Goal: Task Accomplishment & Management: Complete application form

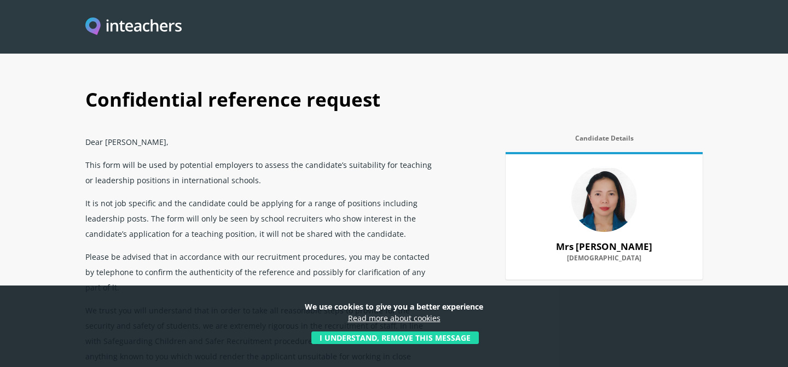
click at [388, 337] on button "I understand, remove this message" at bounding box center [396, 338] width 168 height 13
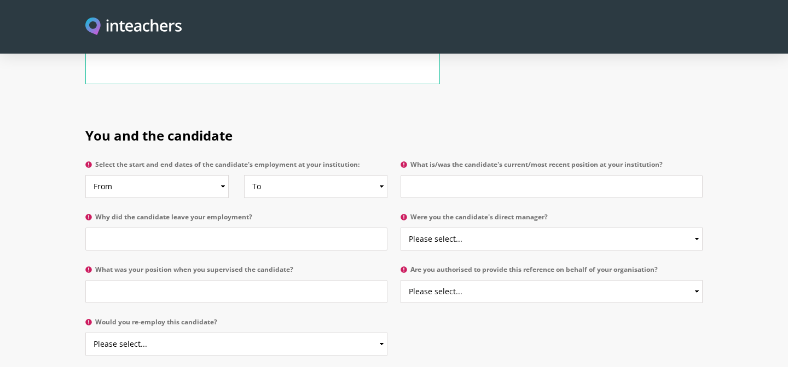
scroll to position [508, 0]
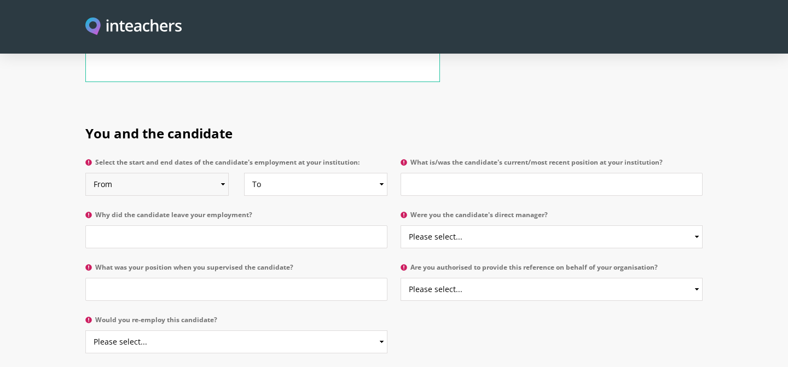
click at [219, 173] on select "From 2025 2024 2023 2022 2021 2020 2019 2018 2017 2016 2015 2014 2013 2012 2011…" at bounding box center [156, 184] width 143 height 23
select select "2013"
click at [273, 173] on select "To Currently 2025 2024 2023 2022 2021 2020 2019 2018 2017 2016 2015 2014 2013 2…" at bounding box center [315, 184] width 143 height 23
select select "2017"
click at [419, 173] on input "What is/was the candidate's current/most recent position at your institution?" at bounding box center [552, 184] width 302 height 23
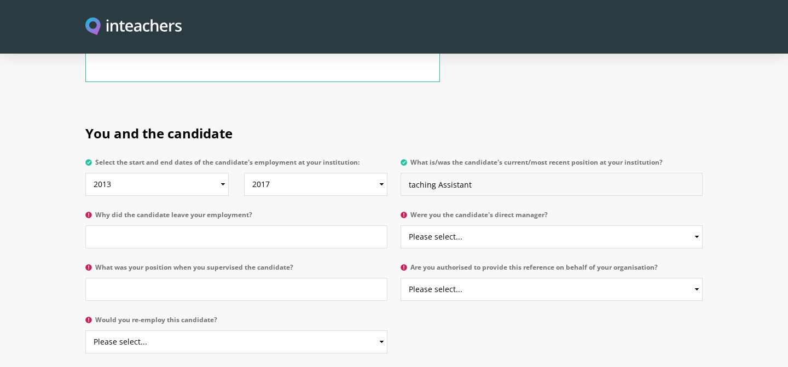
click at [416, 173] on input "taching Assistant" at bounding box center [552, 184] width 302 height 23
type input "Teaching Assistant"
click at [308, 226] on input "Why did the candidate leave your employment?" at bounding box center [236, 237] width 302 height 23
type input "Spouse work relocation"
click at [181, 278] on input "What was your position when you supervised the candidate?" at bounding box center [236, 289] width 302 height 23
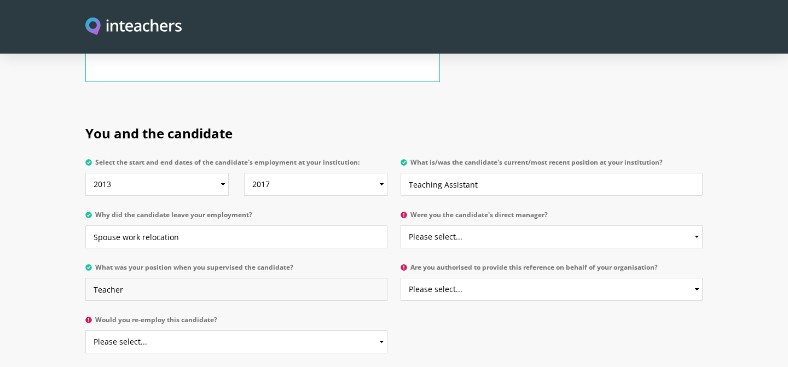
type input "Teacher"
click at [158, 331] on select "Please select... Yes No" at bounding box center [236, 342] width 302 height 23
select select "Yes"
click at [453, 226] on select "Please select... Yes No" at bounding box center [552, 237] width 302 height 23
select select "Yes"
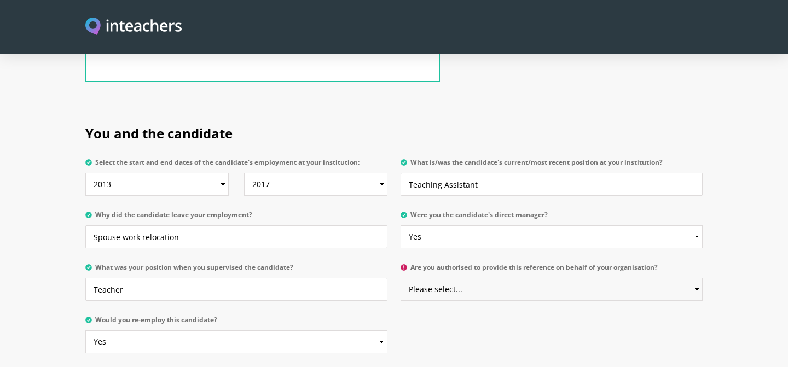
click at [445, 278] on select "Please select... Yes No" at bounding box center [552, 289] width 302 height 23
select select "Yes"
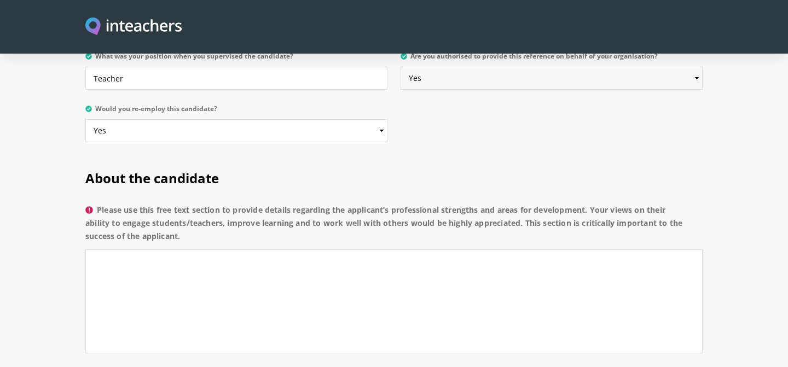
scroll to position [702, 0]
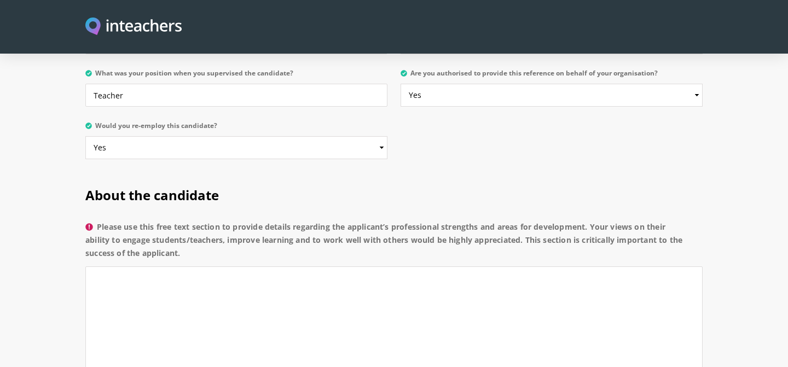
click at [355, 221] on label "Please use this free text section to provide details regarding the applicant’s …" at bounding box center [394, 244] width 618 height 46
click at [355, 267] on textarea "Please use this free text section to provide details regarding the applicant’s …" at bounding box center [394, 319] width 618 height 104
click at [353, 221] on label "Please use this free text section to provide details regarding the applicant’s …" at bounding box center [394, 244] width 618 height 46
click at [353, 267] on textarea "Please use this free text section to provide details regarding the applicant’s …" at bounding box center [394, 319] width 618 height 104
click at [396, 221] on label "Please use this free text section to provide details regarding the applicant’s …" at bounding box center [394, 244] width 618 height 46
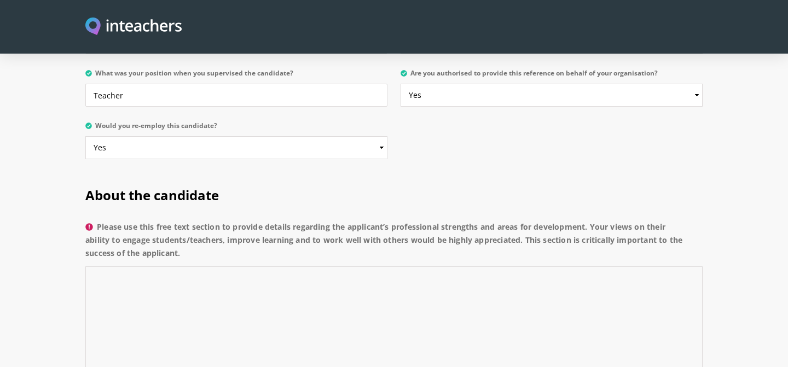
click at [396, 267] on textarea "Please use this free text section to provide details regarding the applicant’s …" at bounding box center [394, 319] width 618 height 104
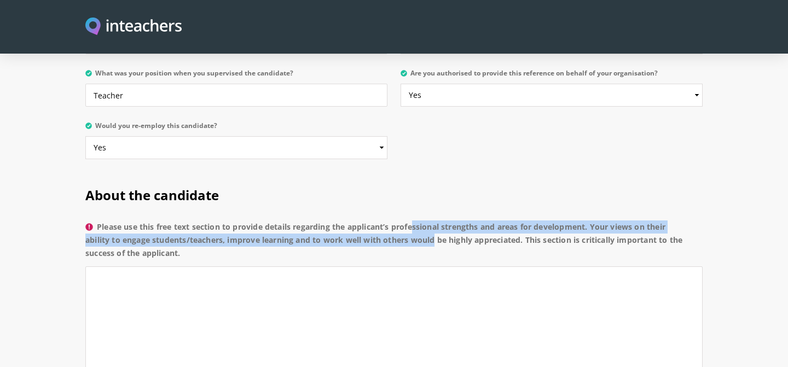
drag, startPoint x: 396, startPoint y: 198, endPoint x: 412, endPoint y: 212, distance: 21.3
click at [412, 221] on label "Please use this free text section to provide details regarding the applicant’s …" at bounding box center [394, 244] width 618 height 46
copy label "professional strengths and areas for development. Your views on their ability t…"
click at [109, 267] on textarea "Please use this free text section to provide details regarding the applicant’s …" at bounding box center [394, 319] width 618 height 104
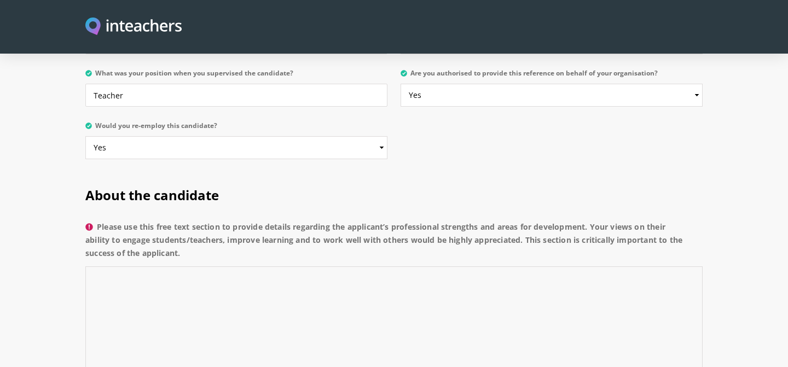
paste textarea "Name] is a highly supportive and adaptable teaching assistant who consistently …"
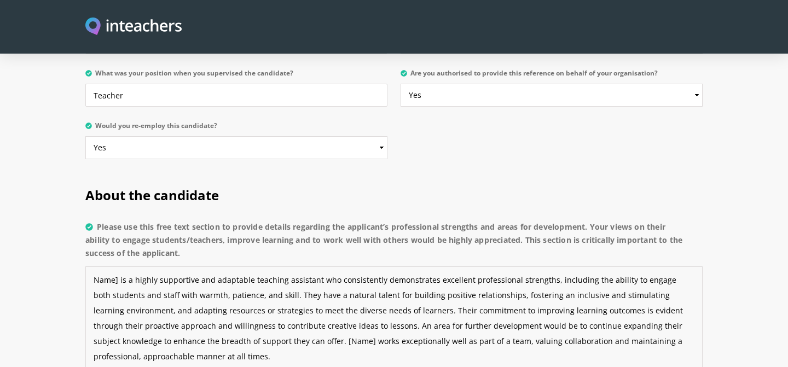
click at [119, 267] on textarea "Name] is a highly supportive and adaptable teaching assistant who consistently …" at bounding box center [394, 319] width 618 height 104
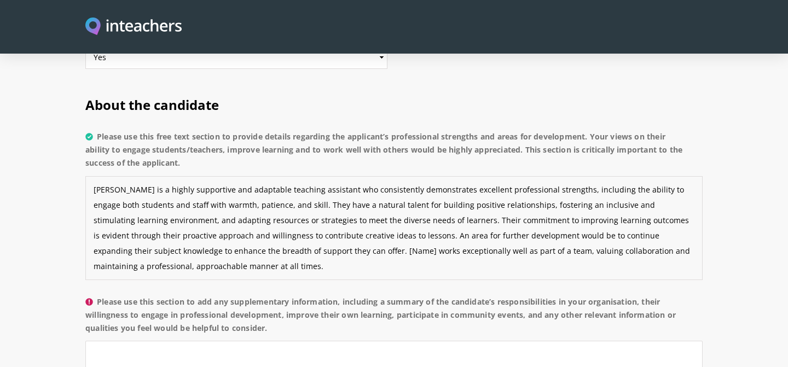
scroll to position [797, 0]
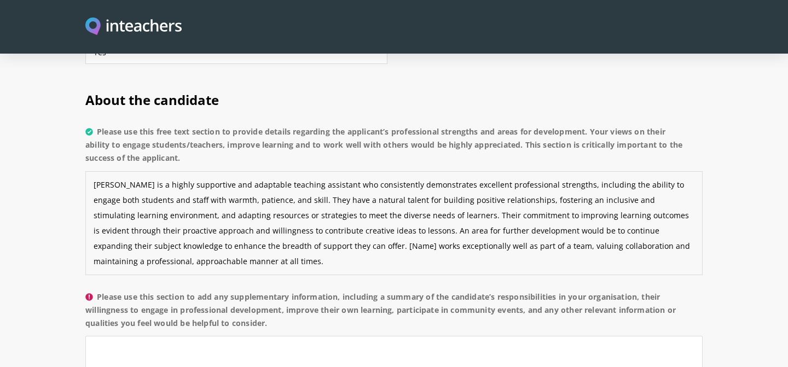
click at [136, 171] on textarea "[PERSON_NAME] is a highly supportive and adaptable teaching assistant who consi…" at bounding box center [394, 223] width 618 height 104
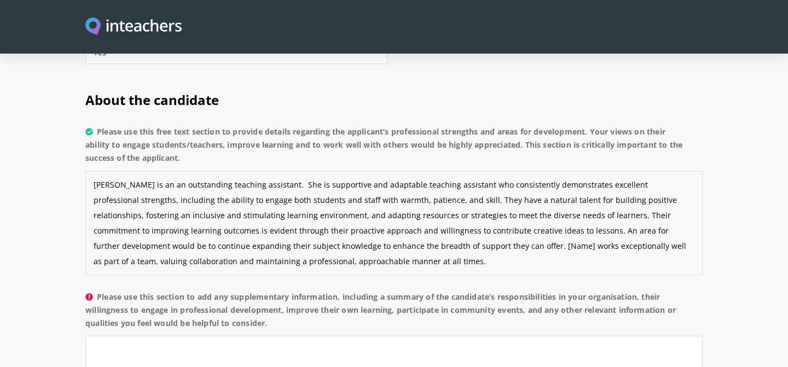
click at [439, 171] on textarea "[PERSON_NAME] is an an outstanding teaching assistant. She is supportive and ad…" at bounding box center [394, 223] width 618 height 104
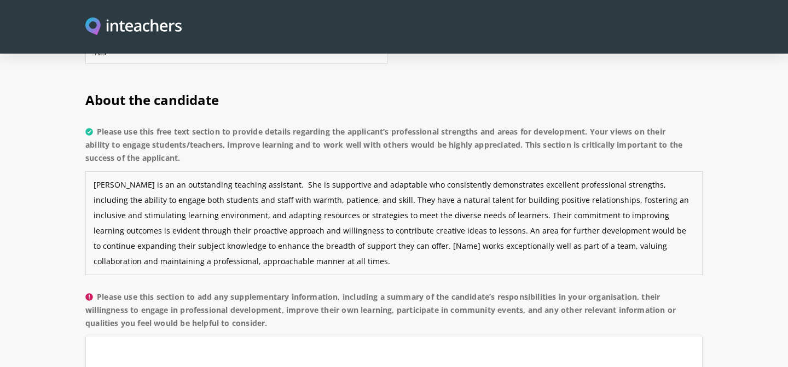
click at [485, 171] on textarea "[PERSON_NAME] is an an outstanding teaching assistant. She is supportive and ad…" at bounding box center [394, 223] width 618 height 104
drag, startPoint x: 436, startPoint y: 154, endPoint x: 517, endPoint y: 159, distance: 81.2
click at [517, 171] on textarea "[PERSON_NAME] is an an outstanding teaching assistant. She is supportive and ad…" at bounding box center [394, 223] width 618 height 104
click at [434, 171] on textarea "[PERSON_NAME] is an an outstanding teaching assistant. She is supportive and ad…" at bounding box center [394, 223] width 618 height 104
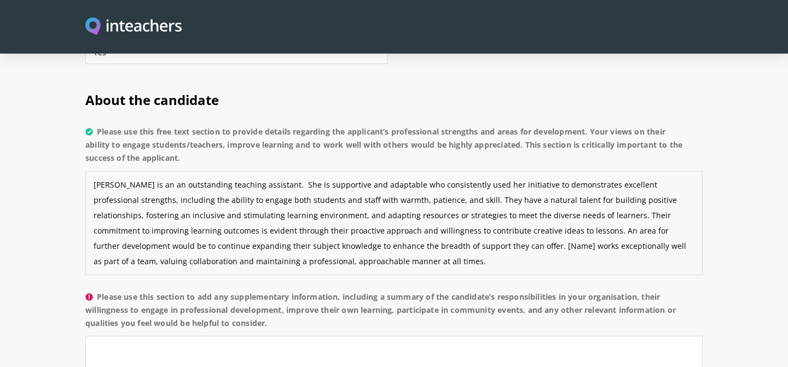
click at [436, 171] on textarea "[PERSON_NAME] is an an outstanding teaching assistant. She is supportive and ad…" at bounding box center [394, 223] width 618 height 104
click at [526, 171] on textarea "[PERSON_NAME] is an an outstanding teaching assistant. She is supportive and ad…" at bounding box center [394, 223] width 618 height 104
click at [435, 171] on textarea "[PERSON_NAME] is an an outstanding teaching assistant. She is supportive and ad…" at bounding box center [394, 223] width 618 height 104
click at [553, 171] on textarea "[PERSON_NAME] is an an outstanding teaching assistant. She is supportive and ad…" at bounding box center [394, 223] width 618 height 104
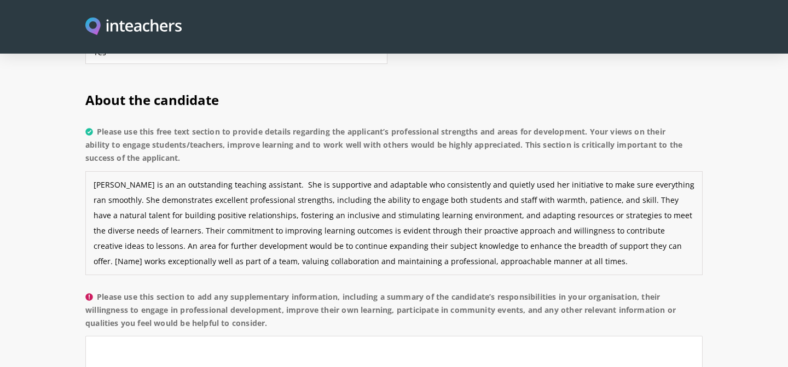
click at [395, 171] on textarea "[PERSON_NAME] is an an outstanding teaching assistant. She is supportive and ad…" at bounding box center [394, 223] width 618 height 104
drag, startPoint x: 430, startPoint y: 171, endPoint x: 463, endPoint y: 171, distance: 32.9
click at [463, 171] on textarea "[PERSON_NAME] is an an outstanding teaching assistant. She is supportive and ad…" at bounding box center [394, 223] width 618 height 104
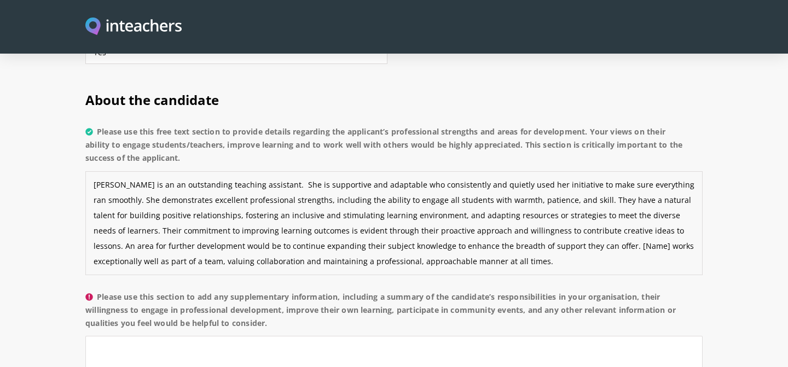
click at [560, 171] on textarea "[PERSON_NAME] is an an outstanding teaching assistant. She is supportive and ad…" at bounding box center [394, 223] width 618 height 104
drag, startPoint x: 549, startPoint y: 168, endPoint x: 685, endPoint y: 170, distance: 136.9
click at [685, 171] on textarea "[PERSON_NAME] is an an outstanding teaching assistant. She is supportive and ad…" at bounding box center [394, 223] width 618 height 104
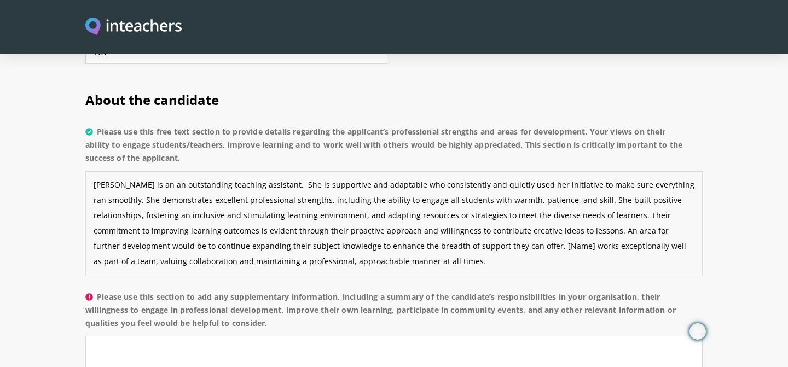
drag, startPoint x: 563, startPoint y: 170, endPoint x: 659, endPoint y: 171, distance: 96.4
click at [659, 171] on textarea "[PERSON_NAME] is an an outstanding teaching assistant. She is supportive and ad…" at bounding box center [394, 223] width 618 height 104
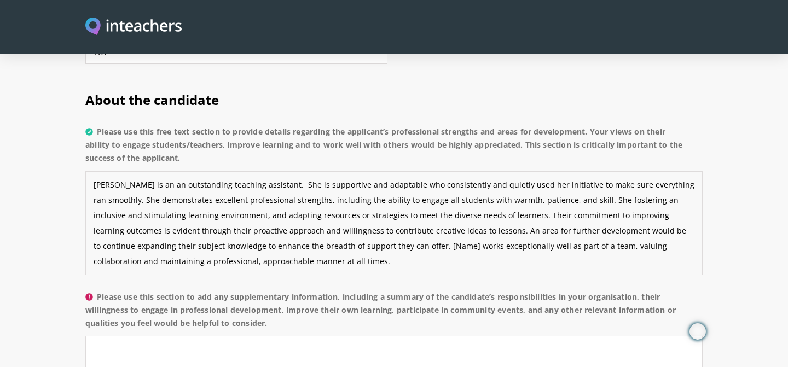
click at [594, 171] on textarea "[PERSON_NAME] is an an outstanding teaching assistant. She is supportive and ad…" at bounding box center [394, 223] width 618 height 104
click at [277, 171] on textarea "[PERSON_NAME] is an an outstanding teaching assistant. She is supportive and ad…" at bounding box center [394, 223] width 618 height 104
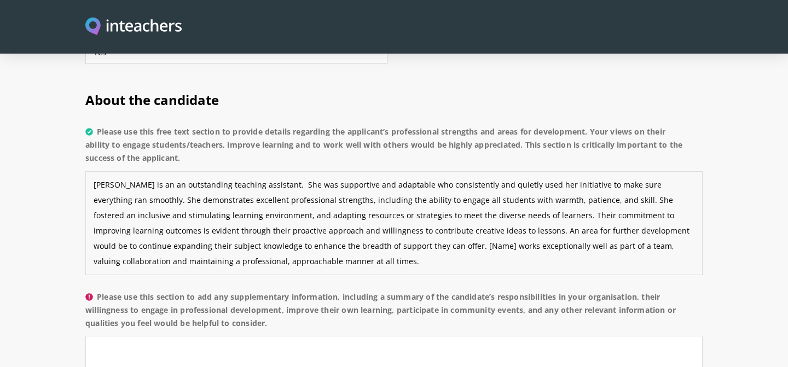
click at [100, 171] on textarea "[PERSON_NAME] is an an outstanding teaching assistant. She was supportive and a…" at bounding box center [394, 223] width 618 height 104
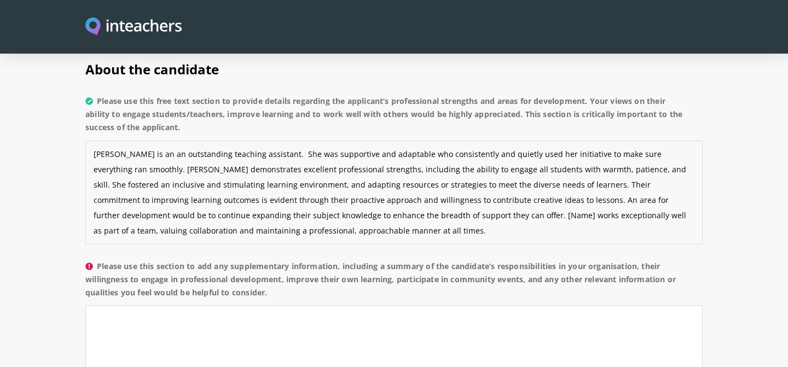
scroll to position [828, 0]
click at [263, 157] on textarea "[PERSON_NAME] is an an outstanding teaching assistant. She was supportive and a…" at bounding box center [394, 192] width 618 height 104
click at [494, 154] on textarea "[PERSON_NAME] is an an outstanding teaching assistant. She was supportive and a…" at bounding box center [394, 191] width 618 height 104
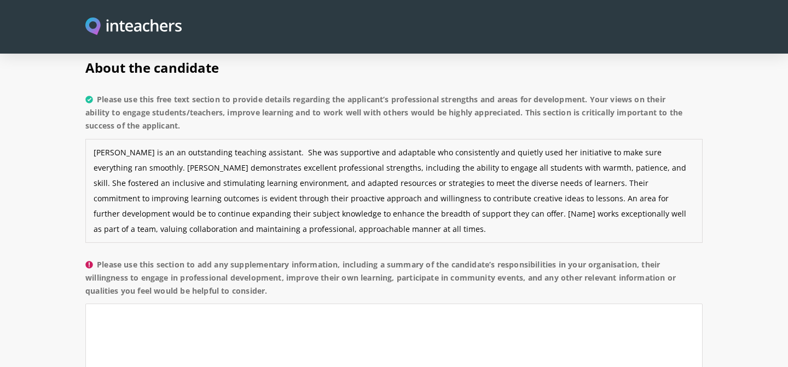
click at [494, 154] on textarea "[PERSON_NAME] is an an outstanding teaching assistant. She was supportive and a…" at bounding box center [394, 191] width 618 height 104
click at [505, 152] on textarea "[PERSON_NAME] is an an outstanding teaching assistant. She was supportive and a…" at bounding box center [394, 191] width 618 height 104
click at [556, 153] on textarea "[PERSON_NAME] is an an outstanding teaching assistant. She was supportive and a…" at bounding box center [394, 191] width 618 height 104
click at [672, 152] on textarea "[PERSON_NAME] is an an outstanding teaching assistant. She was supportive and a…" at bounding box center [394, 191] width 618 height 104
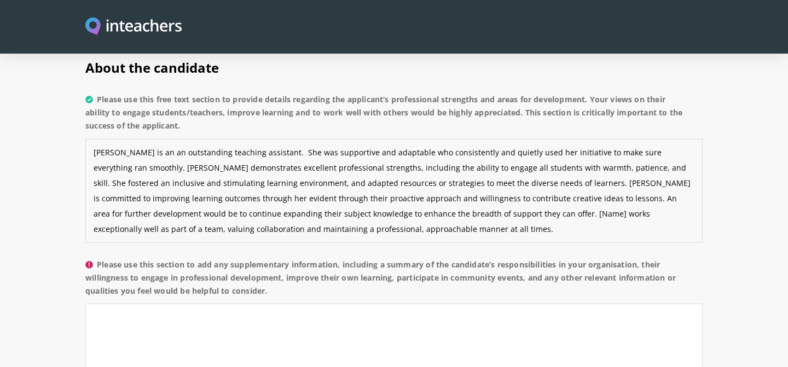
drag, startPoint x: 140, startPoint y: 169, endPoint x: 215, endPoint y: 166, distance: 75.1
click at [215, 166] on textarea "[PERSON_NAME] is an an outstanding teaching assistant. She was supportive and a…" at bounding box center [394, 191] width 618 height 104
click at [312, 169] on textarea "[PERSON_NAME] is an an outstanding teaching assistant. She was supportive and a…" at bounding box center [394, 191] width 618 height 104
click at [670, 151] on textarea "[PERSON_NAME] is an an outstanding teaching assistant. She was supportive and a…" at bounding box center [394, 191] width 618 height 104
click at [445, 185] on textarea "[PERSON_NAME] is an an outstanding teaching assistant. She was supportive and a…" at bounding box center [394, 191] width 618 height 104
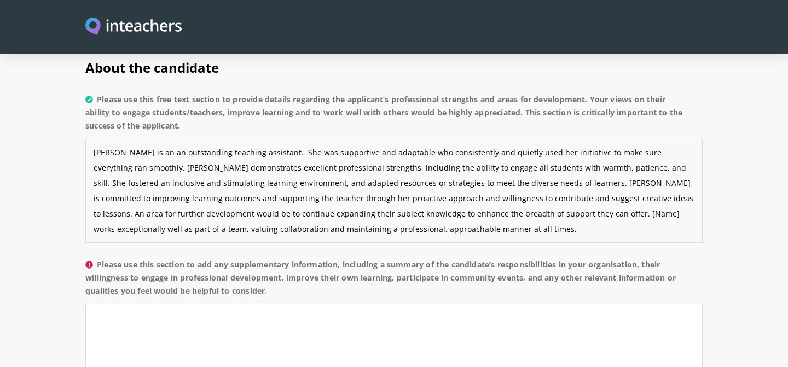
click at [445, 185] on textarea "[PERSON_NAME] is an an outstanding teaching assistant. She was supportive and a…" at bounding box center [394, 191] width 618 height 104
drag, startPoint x: 462, startPoint y: 186, endPoint x: 434, endPoint y: 183, distance: 28.1
click at [432, 183] on textarea "[PERSON_NAME] is an an outstanding teaching assistant. She was supportive and a…" at bounding box center [394, 191] width 618 height 104
drag, startPoint x: 475, startPoint y: 185, endPoint x: 548, endPoint y: 186, distance: 73.4
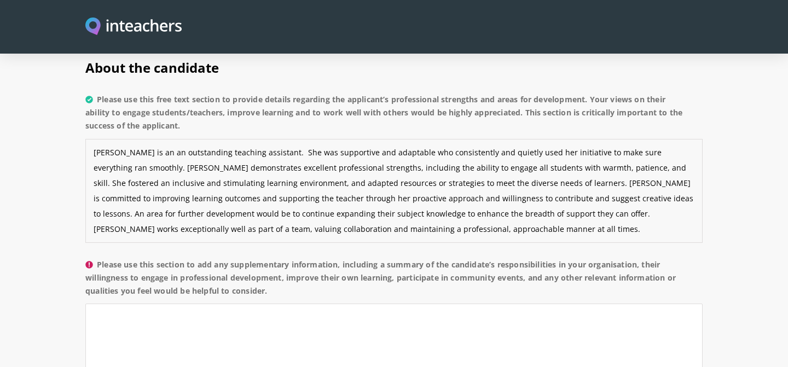
click at [548, 186] on textarea "[PERSON_NAME] is an an outstanding teaching assistant. She was supportive and a…" at bounding box center [394, 191] width 618 height 104
click at [498, 189] on textarea "[PERSON_NAME] is an an outstanding teaching assistant. She was supportive and a…" at bounding box center [394, 191] width 618 height 104
click at [488, 184] on textarea "[PERSON_NAME] is an an outstanding teaching assistant. She was supportive and a…" at bounding box center [394, 191] width 618 height 104
click at [577, 185] on textarea "[PERSON_NAME] is an an outstanding teaching assistant. She was supportive and a…" at bounding box center [394, 191] width 618 height 104
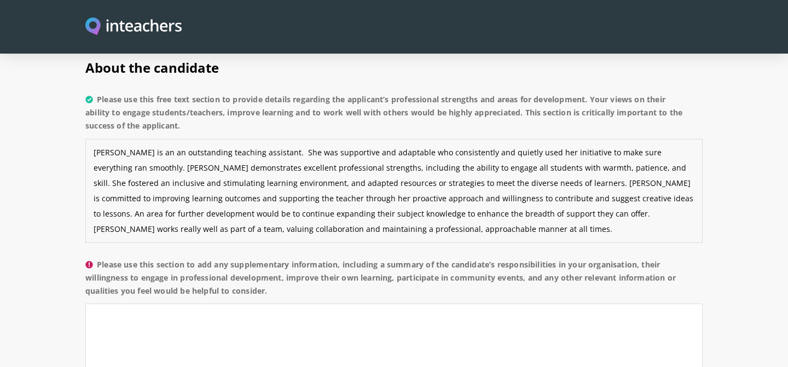
drag, startPoint x: 577, startPoint y: 185, endPoint x: 676, endPoint y: 180, distance: 99.3
click at [676, 180] on textarea "[PERSON_NAME] is an an outstanding teaching assistant. She was supportive and a…" at bounding box center [394, 191] width 618 height 104
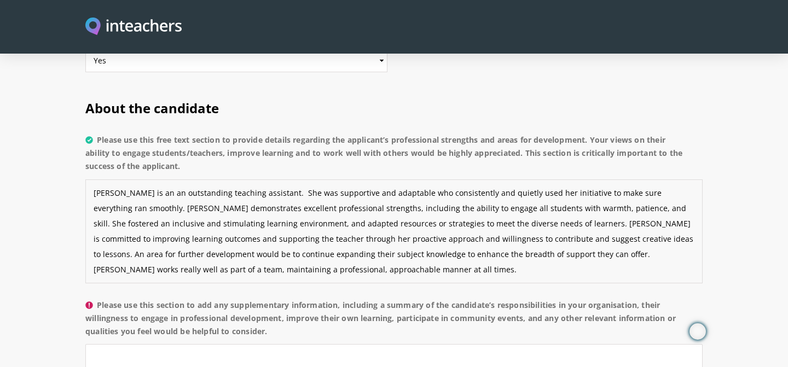
scroll to position [786, 0]
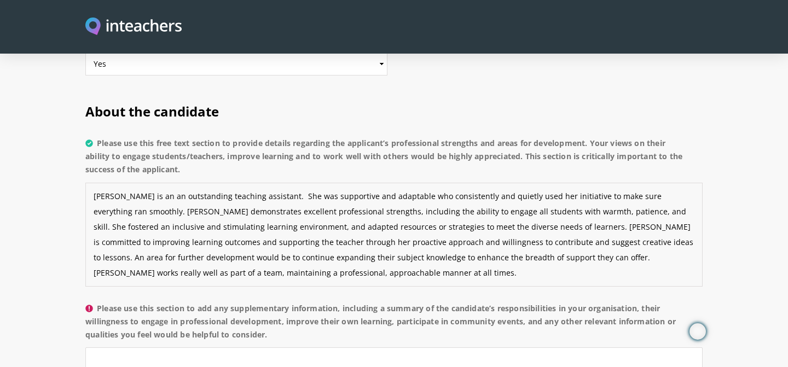
click at [257, 183] on textarea "[PERSON_NAME] is an an outstanding teaching assistant. She was supportive and a…" at bounding box center [394, 235] width 618 height 104
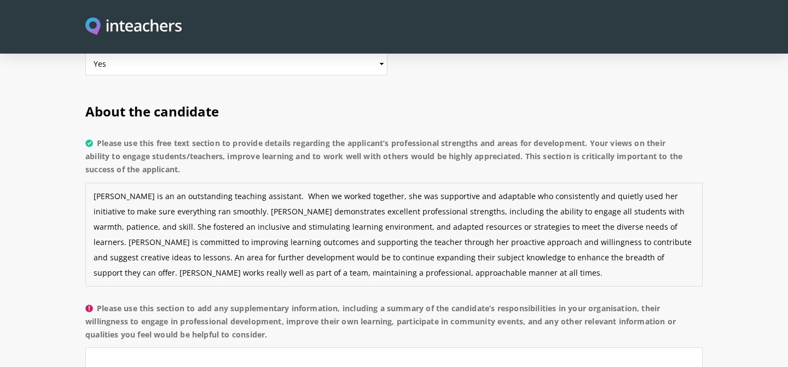
click at [486, 183] on textarea "[PERSON_NAME] is an an outstanding teaching assistant. When we worked together,…" at bounding box center [394, 235] width 618 height 104
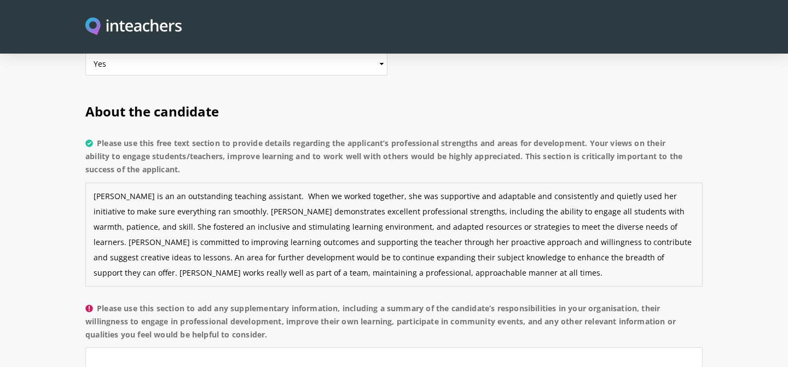
click at [475, 183] on textarea "[PERSON_NAME] is an an outstanding teaching assistant. When we worked together,…" at bounding box center [394, 235] width 618 height 104
click at [495, 183] on textarea "[PERSON_NAME] is an an outstanding teaching assistant. When we worked together,…" at bounding box center [394, 235] width 618 height 104
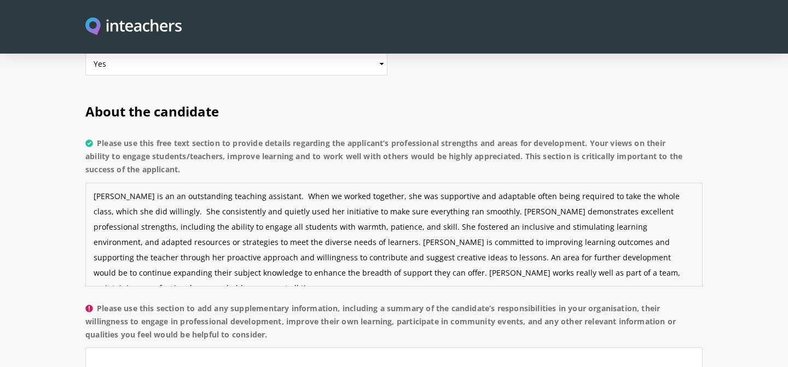
click at [430, 183] on textarea "[PERSON_NAME] is an an outstanding teaching assistant. When we worked together,…" at bounding box center [394, 235] width 618 height 104
click at [457, 183] on textarea "[PERSON_NAME] is an an outstanding teaching assistant. When we worked together,…" at bounding box center [394, 235] width 618 height 104
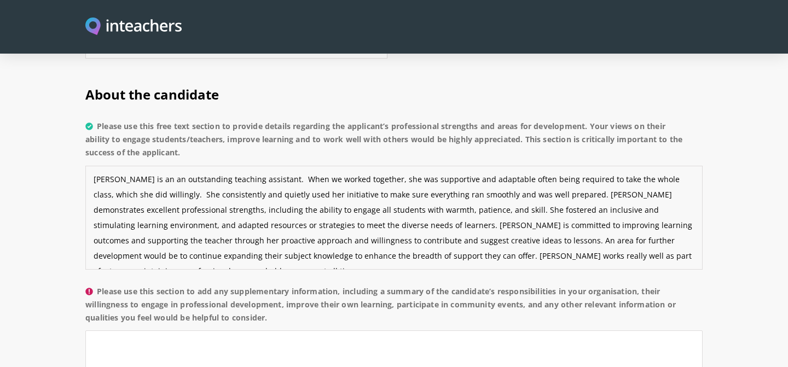
scroll to position [802, 0]
click at [246, 193] on textarea "[PERSON_NAME] is an an outstanding teaching assistant. When we worked together,…" at bounding box center [394, 218] width 618 height 104
click at [253, 195] on textarea "[PERSON_NAME] is an an outstanding teaching assistant. When we worked together,…" at bounding box center [394, 218] width 618 height 104
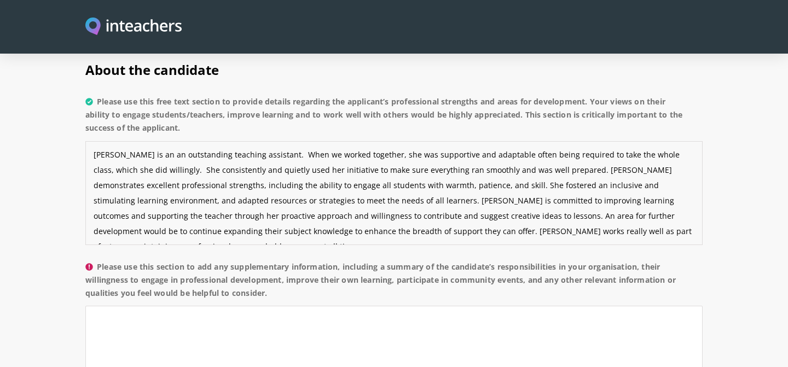
scroll to position [822, 0]
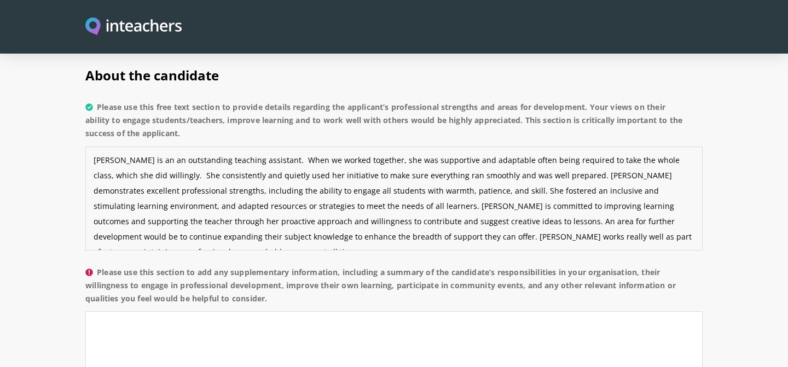
click at [493, 197] on textarea "[PERSON_NAME] is an an outstanding teaching assistant. When we worked together,…" at bounding box center [394, 199] width 618 height 104
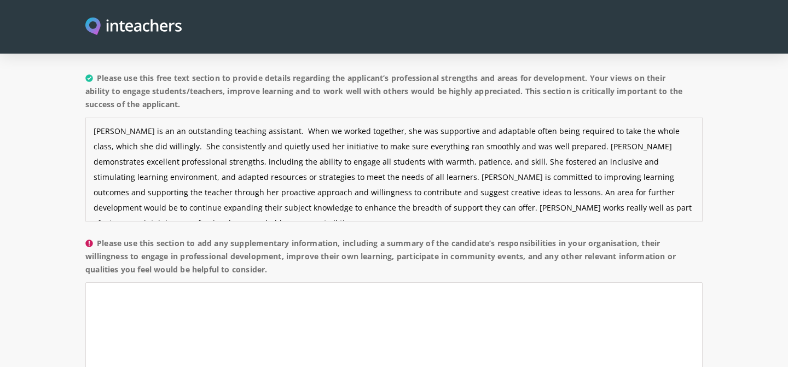
scroll to position [853, 0]
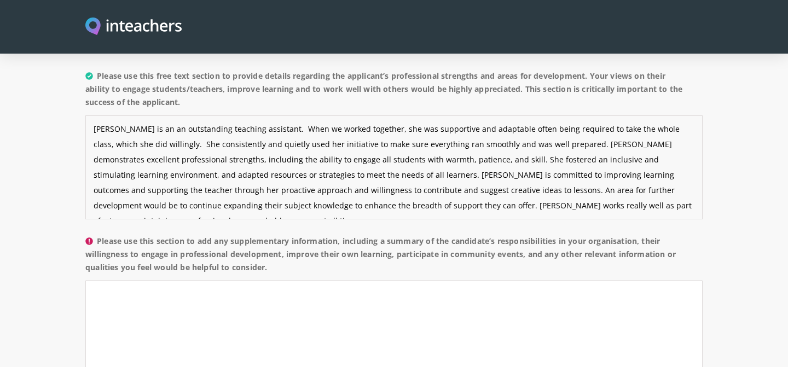
click at [302, 160] on textarea "[PERSON_NAME] is an an outstanding teaching assistant. When we worked together,…" at bounding box center [394, 168] width 618 height 104
click at [577, 158] on textarea "[PERSON_NAME] is an an outstanding teaching assistant. When we worked together,…" at bounding box center [394, 168] width 618 height 104
click at [587, 160] on textarea "[PERSON_NAME] is an an outstanding teaching assistant. When we worked together,…" at bounding box center [394, 168] width 618 height 104
drag, startPoint x: 587, startPoint y: 160, endPoint x: 614, endPoint y: 162, distance: 26.3
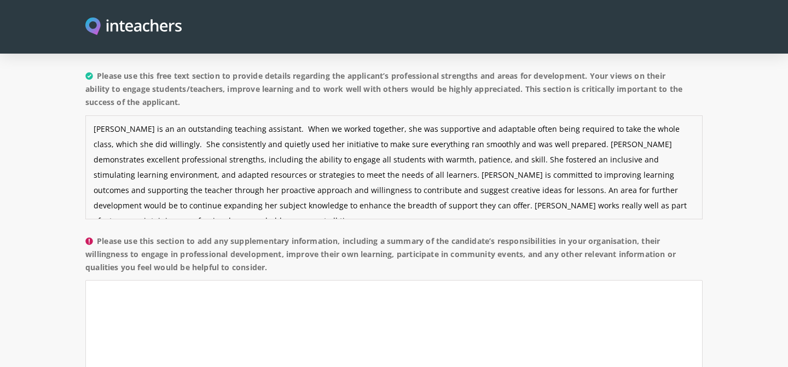
click at [614, 162] on textarea "[PERSON_NAME] is an an outstanding teaching assistant. When we worked together,…" at bounding box center [394, 168] width 618 height 104
click at [462, 158] on textarea "[PERSON_NAME] is an an outstanding teaching assistant. When we worked together,…" at bounding box center [394, 168] width 618 height 104
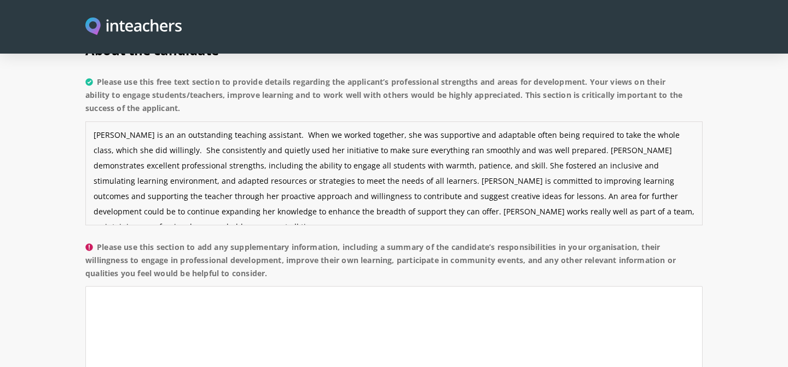
scroll to position [849, 0]
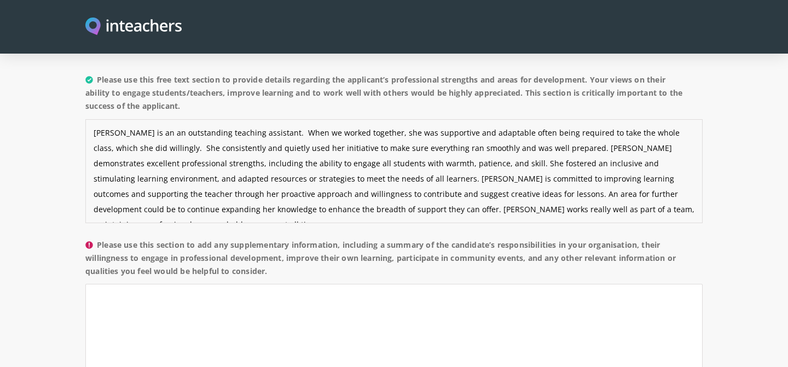
click at [625, 165] on textarea "[PERSON_NAME] is an an outstanding teaching assistant. When we worked together,…" at bounding box center [394, 171] width 618 height 104
click at [171, 181] on textarea "[PERSON_NAME] is an an outstanding teaching assistant. When we worked together,…" at bounding box center [394, 171] width 618 height 104
click at [191, 179] on textarea "[PERSON_NAME] is an an outstanding teaching assistant. When we worked together,…" at bounding box center [394, 171] width 618 height 104
click at [224, 179] on textarea "[PERSON_NAME] is an an outstanding teaching assistant. When we worked together,…" at bounding box center [394, 171] width 618 height 104
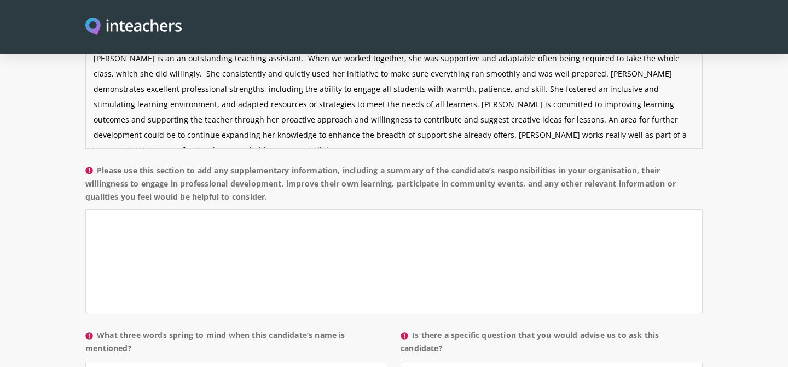
scroll to position [927, 0]
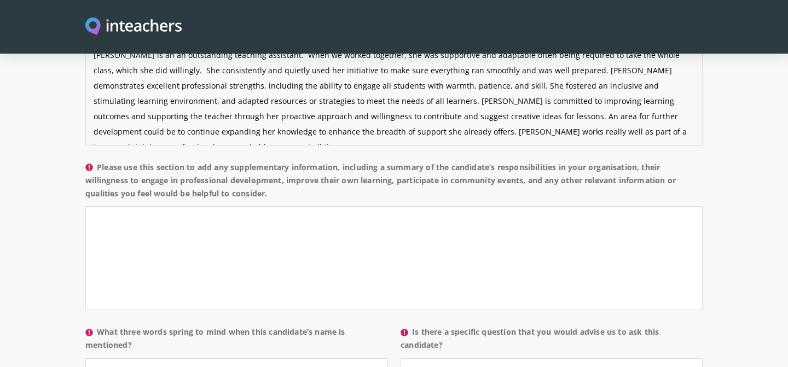
type textarea "[PERSON_NAME] is an an outstanding teaching assistant. When we worked together,…"
click at [144, 206] on textarea "Please use this section to add any supplementary information, including a summa…" at bounding box center [394, 258] width 618 height 104
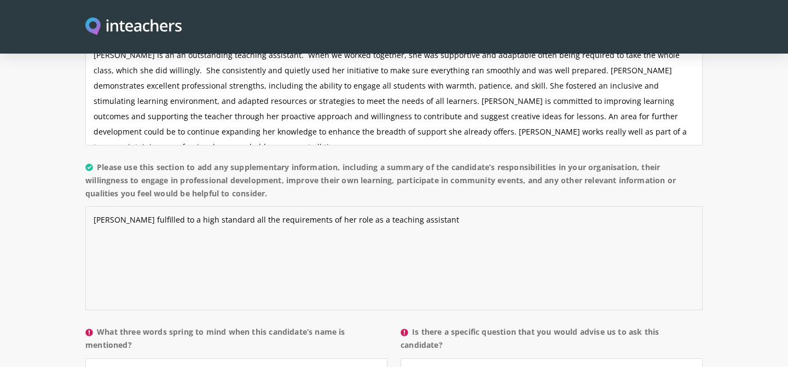
click at [283, 206] on textarea "[PERSON_NAME] fulfilled to a high standard all the requirements of her role as …" at bounding box center [394, 258] width 618 height 104
click at [475, 206] on textarea "[PERSON_NAME] fulfilled to a high standard all the requirements and responsibil…" at bounding box center [394, 258] width 618 height 104
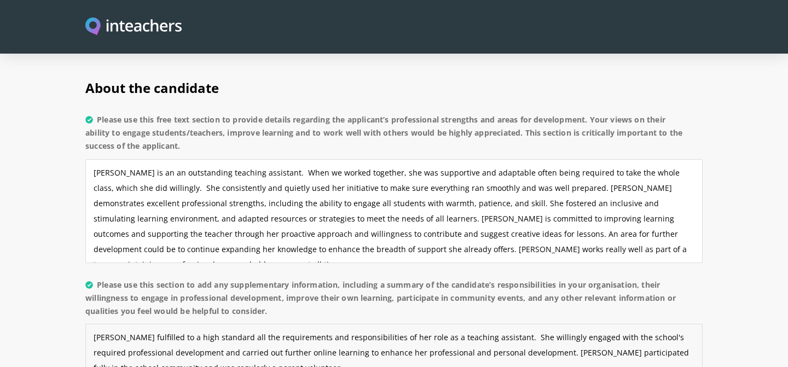
scroll to position [811, 0]
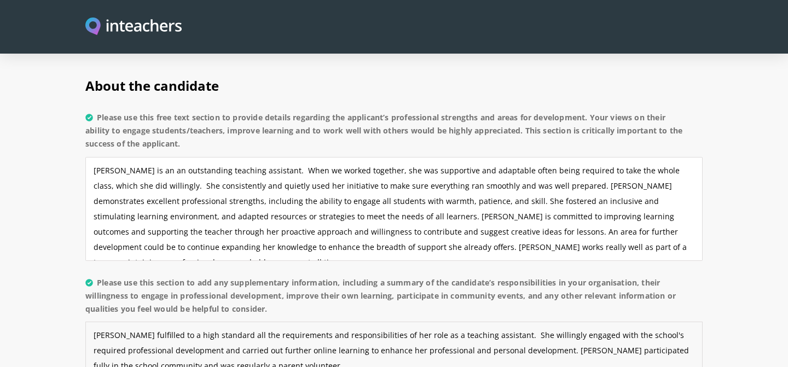
type textarea "[PERSON_NAME] fulfilled to a high standard all the requirements and responsibil…"
click at [122, 157] on textarea "[PERSON_NAME] is an an outstanding teaching assistant. When we worked together,…" at bounding box center [394, 209] width 618 height 104
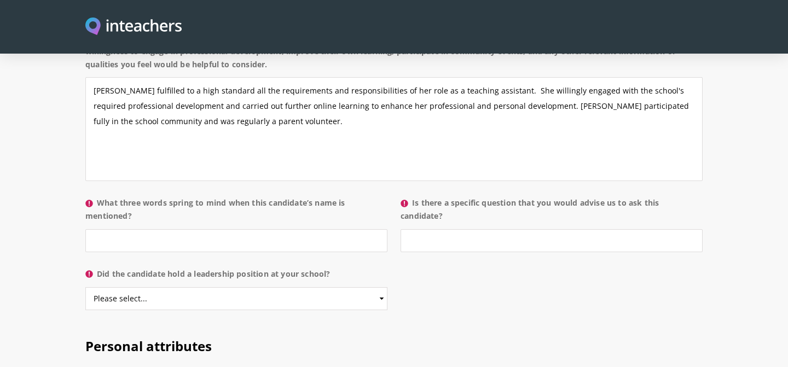
scroll to position [1058, 0]
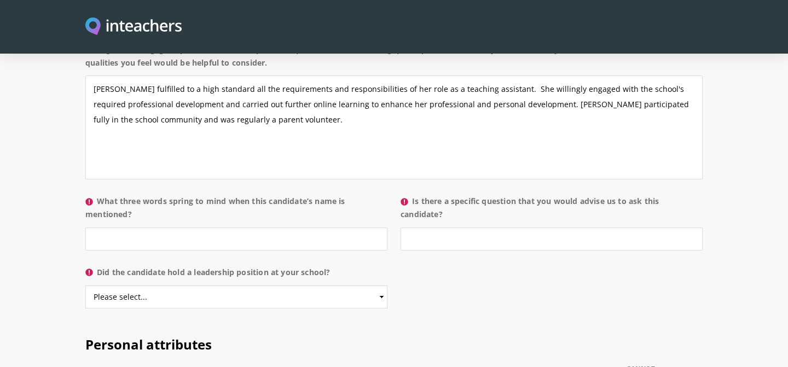
type textarea "[PERSON_NAME] is an an outstanding teaching assistant. When we worked together,…"
click at [124, 228] on input "What three words spring to mind when this candidate’s name is mentioned?" at bounding box center [236, 239] width 302 height 23
type input "supportive, caring, adaptable"
click at [258, 286] on select "Please select... Yes No" at bounding box center [236, 297] width 302 height 23
select select "No"
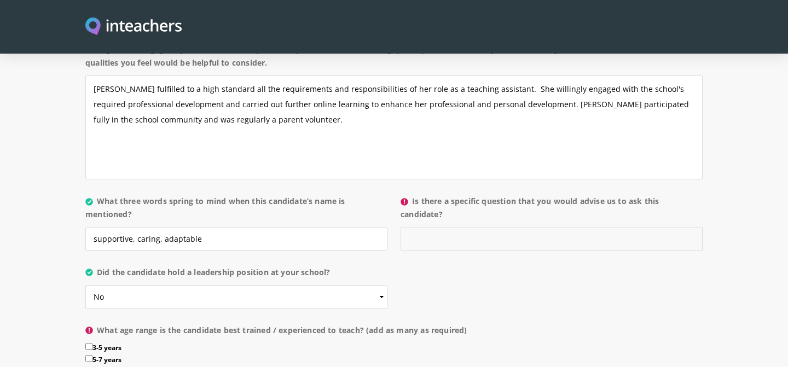
click at [433, 228] on input "Is there a specific question that you would advise us to ask this candidate?" at bounding box center [552, 239] width 302 height 23
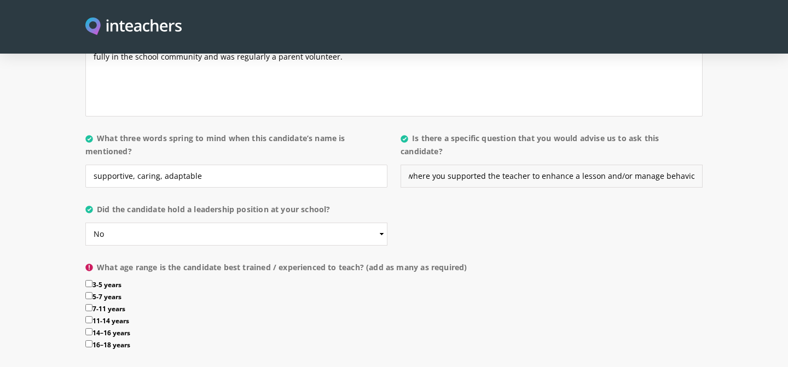
scroll to position [1122, 0]
type input "Can you describe a time where you supported the teacher to enhance a lesson and…"
click at [91, 279] on input "3-5 years" at bounding box center [88, 282] width 7 height 7
checkbox input "true"
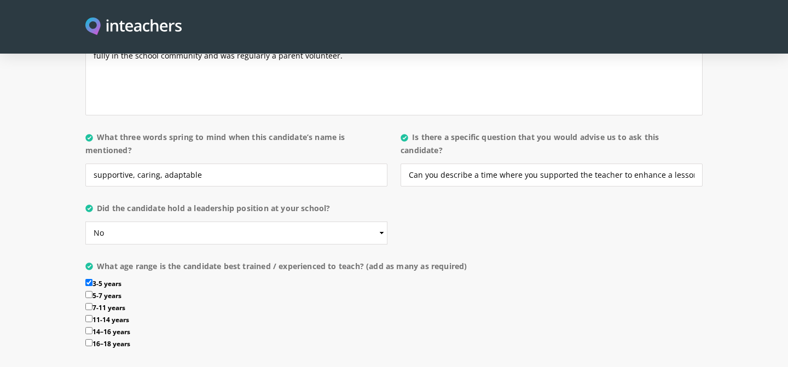
click at [91, 291] on input "5-7 years" at bounding box center [88, 294] width 7 height 7
checkbox input "true"
click at [91, 303] on input "7-11 years" at bounding box center [88, 306] width 7 height 7
checkbox input "true"
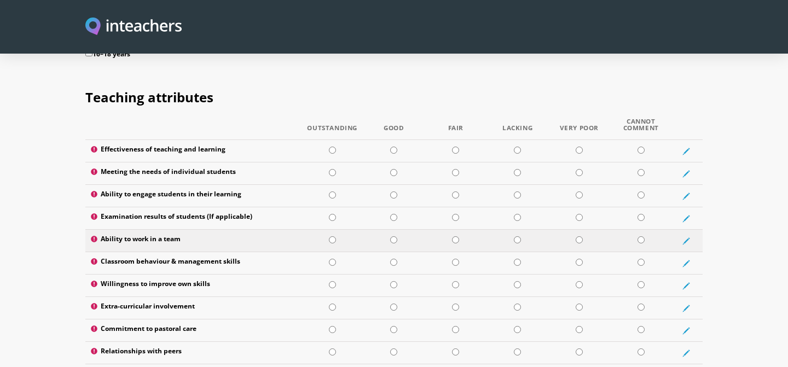
scroll to position [1415, 0]
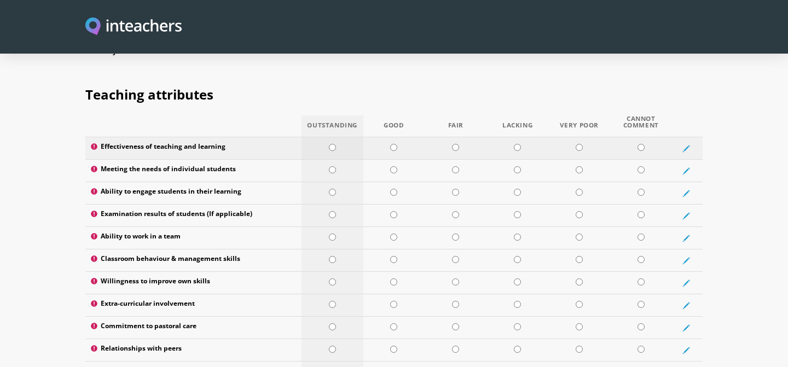
click at [333, 144] on input "radio" at bounding box center [332, 147] width 7 height 7
radio input "true"
click at [393, 166] on input "radio" at bounding box center [393, 169] width 7 height 7
radio input "true"
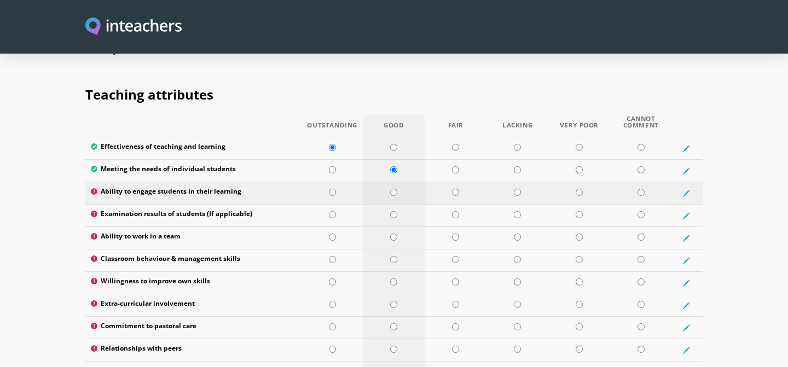
click at [395, 189] on input "radio" at bounding box center [393, 192] width 7 height 7
radio input "true"
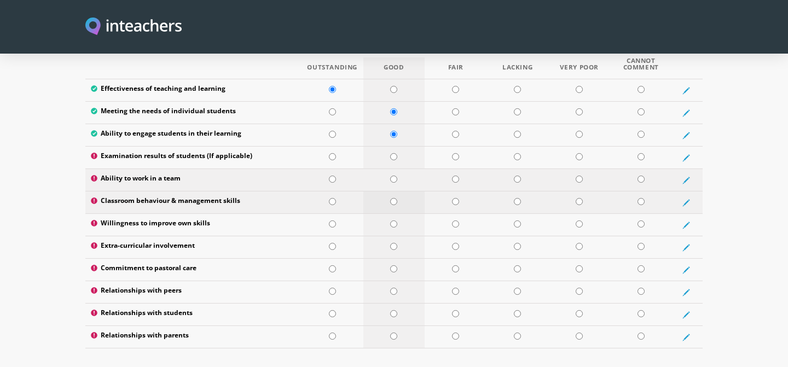
scroll to position [1473, 0]
click at [332, 175] on input "radio" at bounding box center [332, 178] width 7 height 7
radio input "true"
click at [394, 198] on input "radio" at bounding box center [393, 201] width 7 height 7
radio input "true"
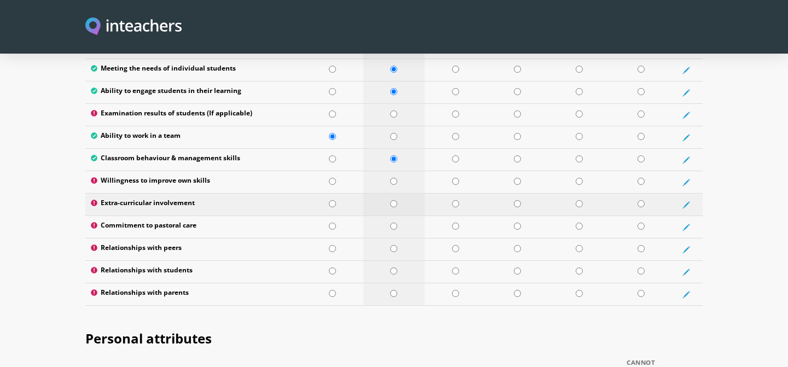
scroll to position [1517, 0]
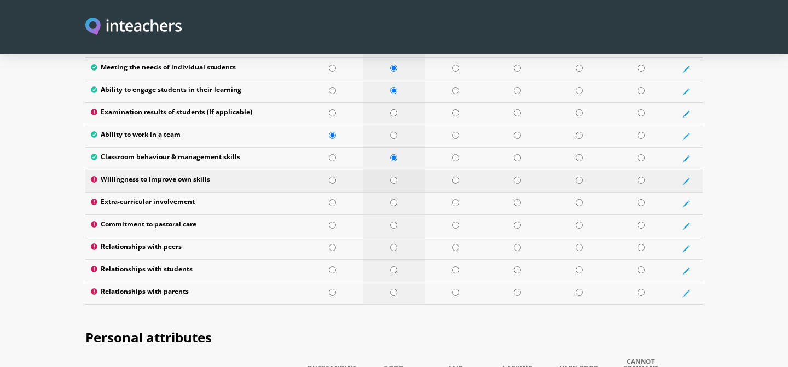
click at [393, 177] on input "radio" at bounding box center [393, 180] width 7 height 7
radio input "true"
click at [394, 199] on input "radio" at bounding box center [393, 202] width 7 height 7
radio input "true"
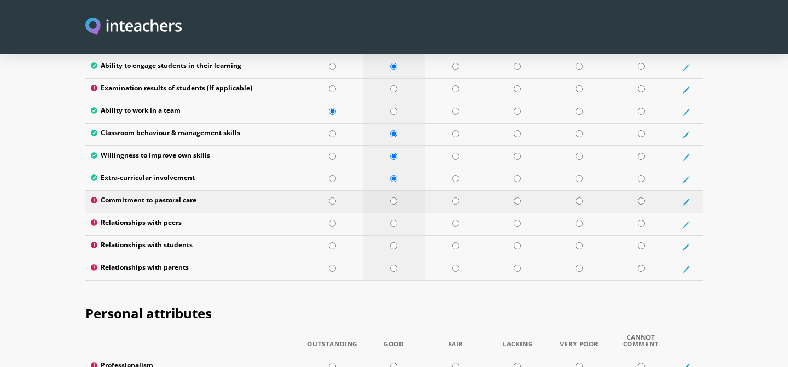
scroll to position [1553, 0]
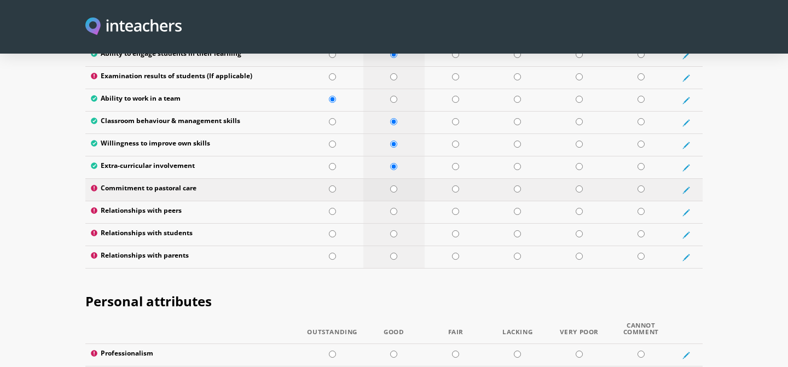
click at [393, 186] on input "radio" at bounding box center [393, 189] width 7 height 7
radio input "true"
click at [394, 208] on input "radio" at bounding box center [393, 211] width 7 height 7
radio input "true"
click at [394, 231] on input "radio" at bounding box center [393, 234] width 7 height 7
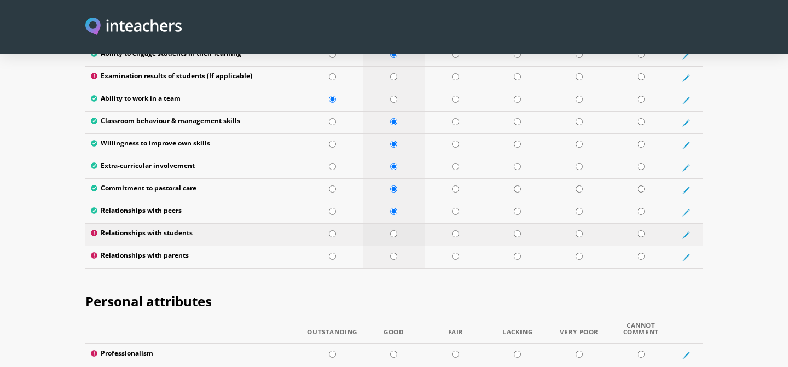
radio input "true"
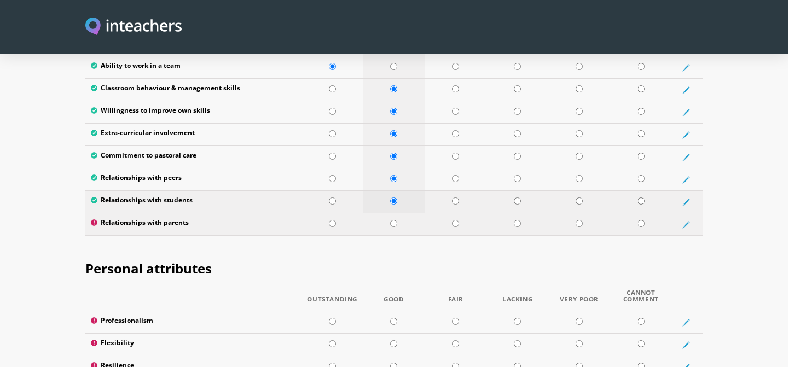
scroll to position [1589, 0]
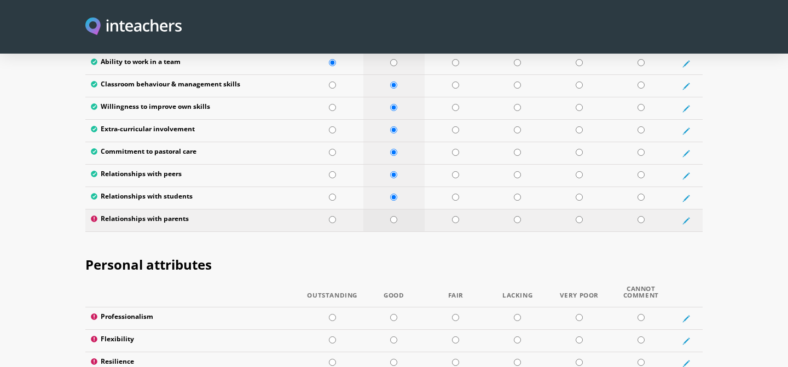
click at [394, 216] on input "radio" at bounding box center [393, 219] width 7 height 7
radio input "true"
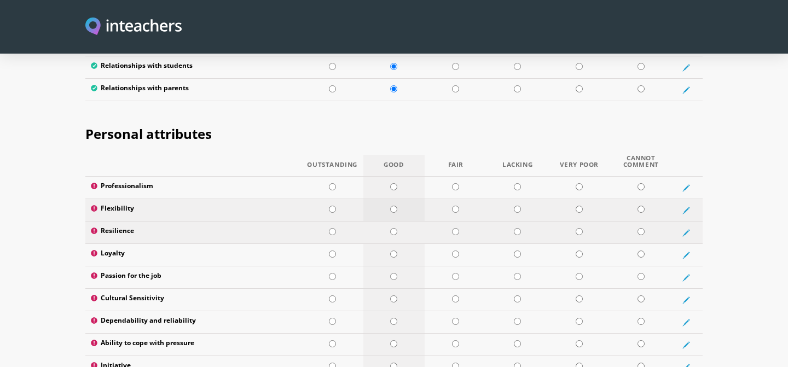
scroll to position [1724, 0]
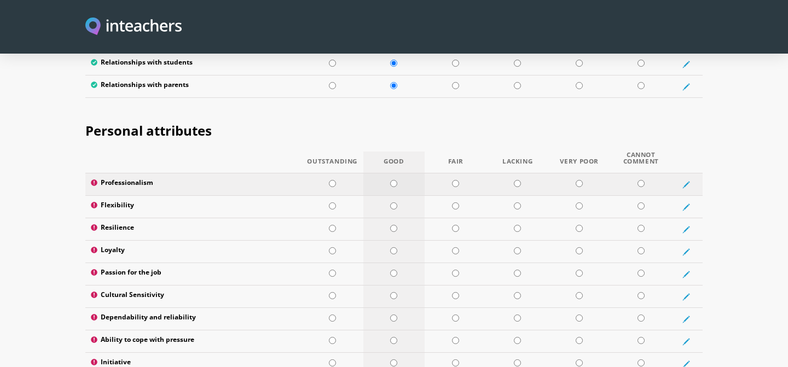
click at [393, 180] on input "radio" at bounding box center [393, 183] width 7 height 7
radio input "true"
click at [393, 203] on input "radio" at bounding box center [393, 206] width 7 height 7
radio input "true"
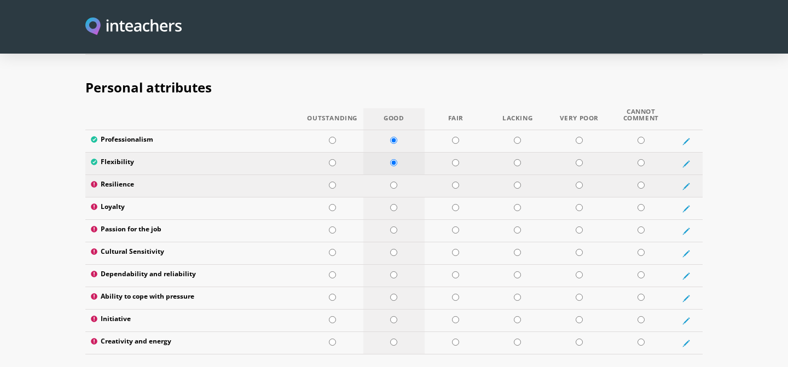
scroll to position [1772, 0]
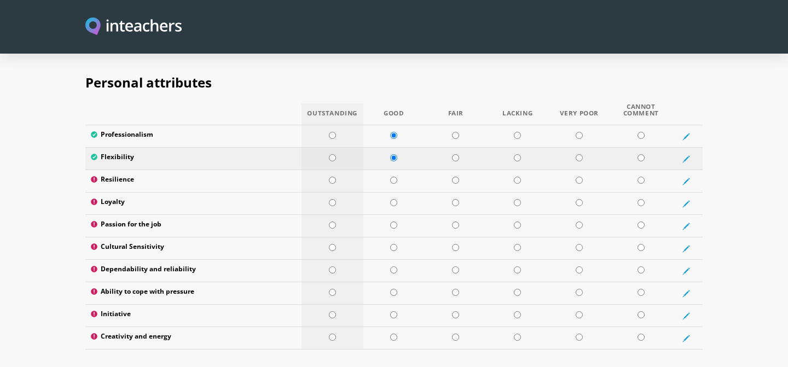
click at [333, 154] on input "radio" at bounding box center [332, 157] width 7 height 7
radio input "true"
click at [395, 177] on input "radio" at bounding box center [393, 180] width 7 height 7
radio input "true"
click at [395, 199] on input "radio" at bounding box center [393, 202] width 7 height 7
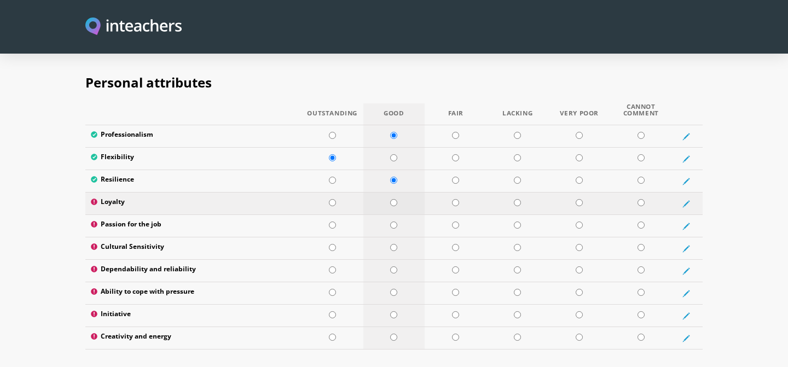
radio input "true"
click at [333, 132] on input "radio" at bounding box center [332, 135] width 7 height 7
radio input "true"
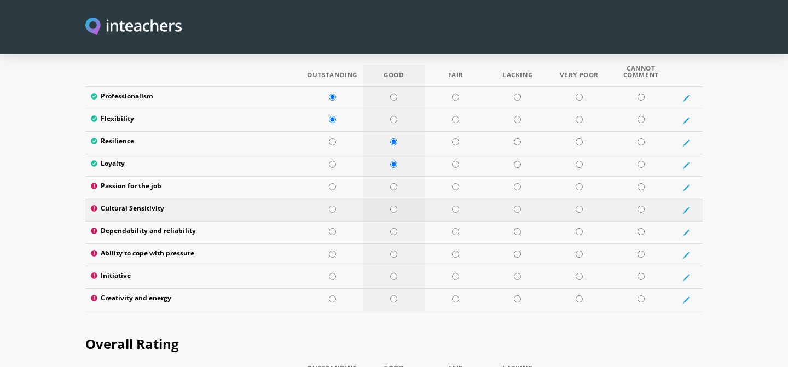
scroll to position [1812, 0]
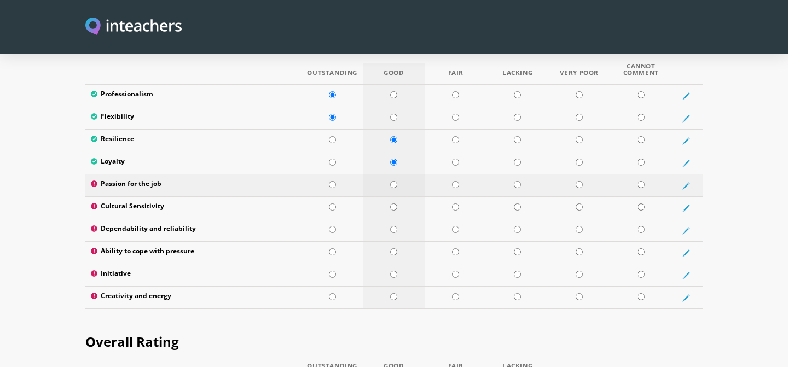
click at [394, 181] on input "radio" at bounding box center [393, 184] width 7 height 7
radio input "true"
click at [395, 204] on input "radio" at bounding box center [393, 207] width 7 height 7
radio input "true"
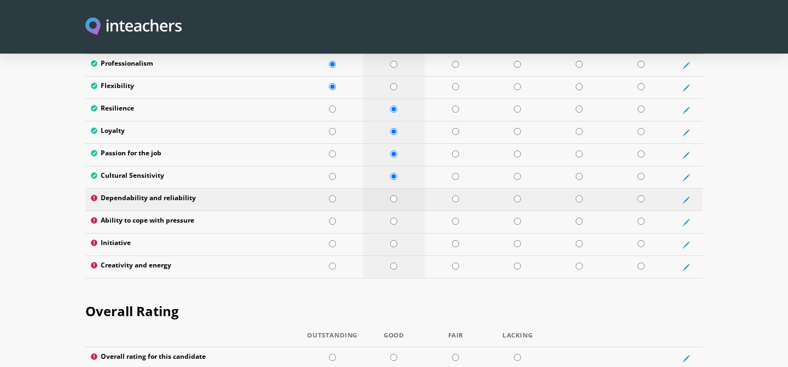
scroll to position [1843, 0]
click at [392, 195] on input "radio" at bounding box center [393, 198] width 7 height 7
radio input "true"
click at [394, 217] on input "radio" at bounding box center [393, 220] width 7 height 7
radio input "true"
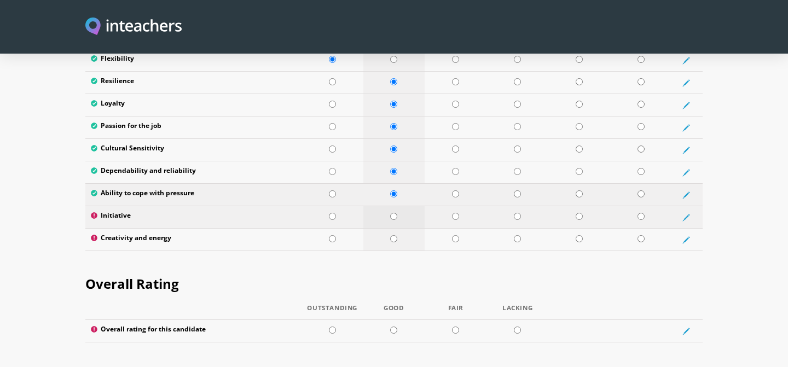
scroll to position [1871, 0]
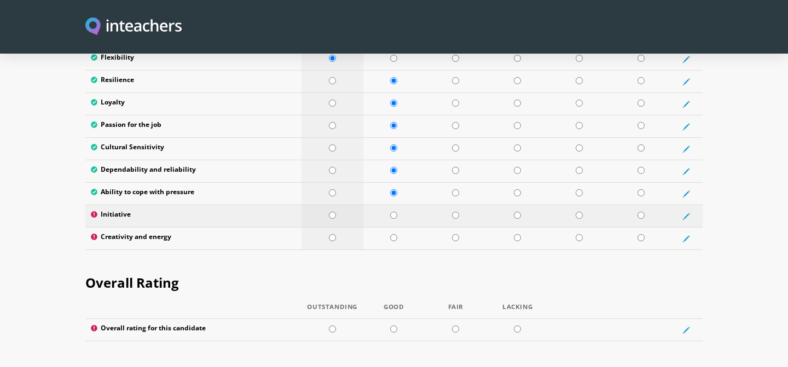
click at [335, 212] on input "radio" at bounding box center [332, 215] width 7 height 7
radio input "true"
click at [392, 234] on input "radio" at bounding box center [393, 237] width 7 height 7
radio input "true"
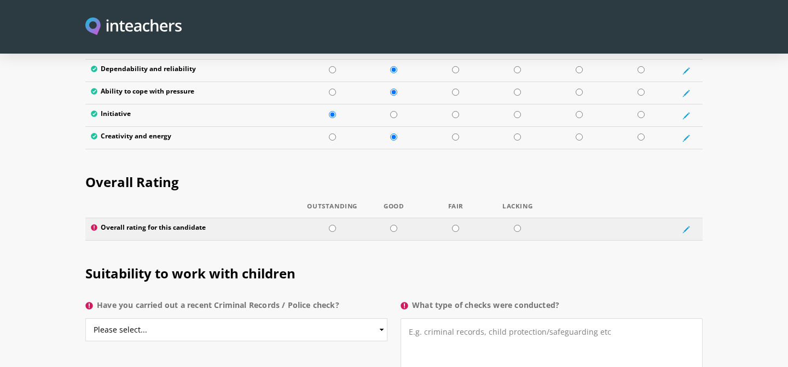
scroll to position [1974, 0]
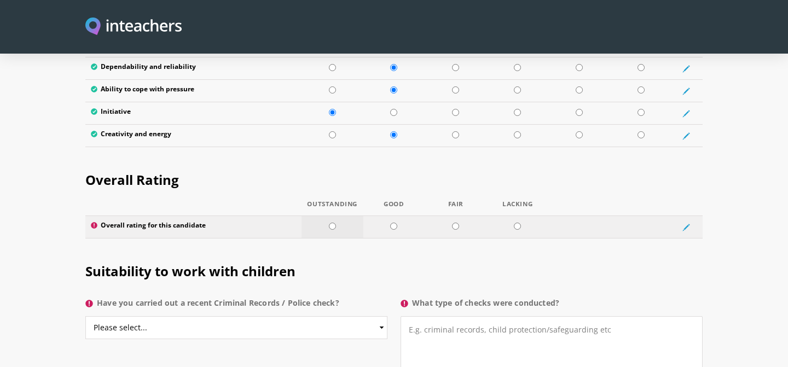
click at [333, 223] on input "radio" at bounding box center [332, 226] width 7 height 7
radio input "true"
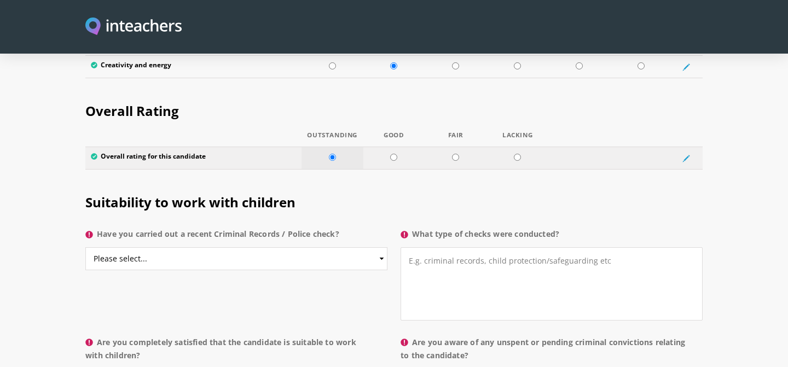
scroll to position [2049, 0]
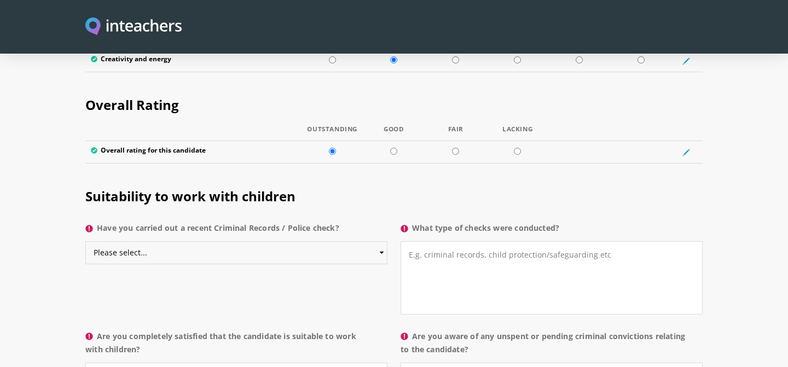
click at [291, 241] on select "Please select... Yes No Do not know" at bounding box center [236, 252] width 302 height 23
select select "Do not know"
click at [416, 241] on textarea "What type of checks were conducted?" at bounding box center [552, 277] width 302 height 73
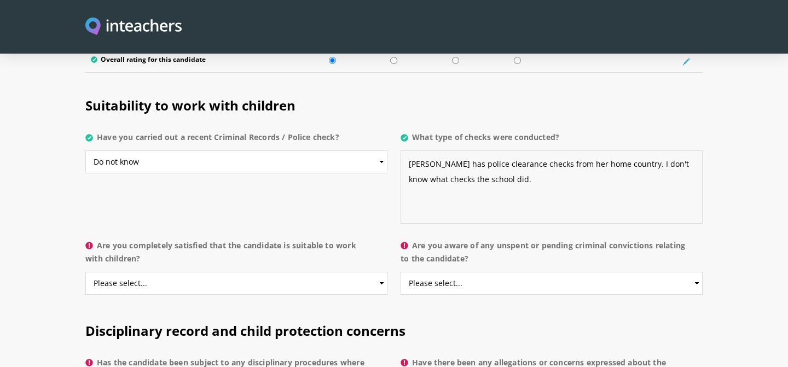
scroll to position [2141, 0]
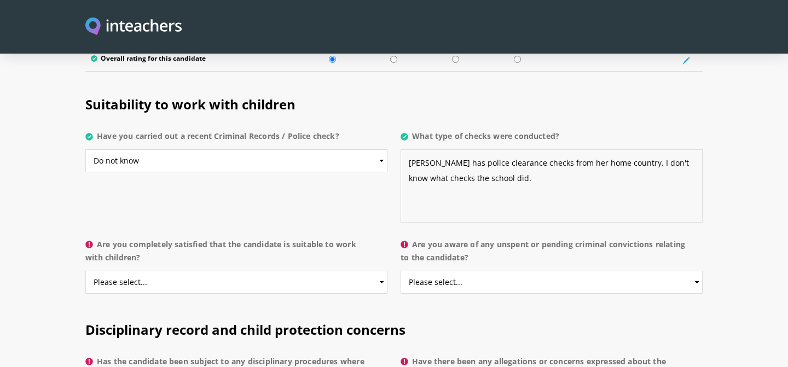
type textarea "[PERSON_NAME] has police clearance checks from her home country. I don't know w…"
click at [256, 271] on select "Please select... Yes No Do not know" at bounding box center [236, 282] width 302 height 23
select select "Yes"
click at [448, 271] on select "Please select... Yes No Do not know" at bounding box center [552, 282] width 302 height 23
select select "No"
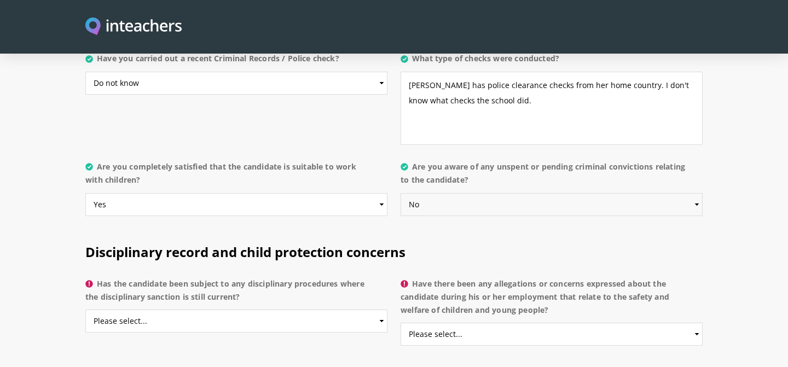
scroll to position [2232, 0]
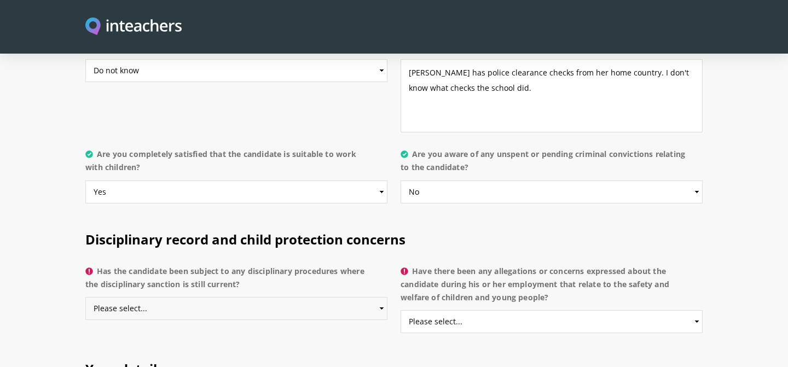
click at [308, 297] on select "Please select... Yes No Do not know" at bounding box center [236, 308] width 302 height 23
select select "No"
click at [461, 310] on select "Please select... Yes No Do not know" at bounding box center [552, 321] width 302 height 23
select select "No"
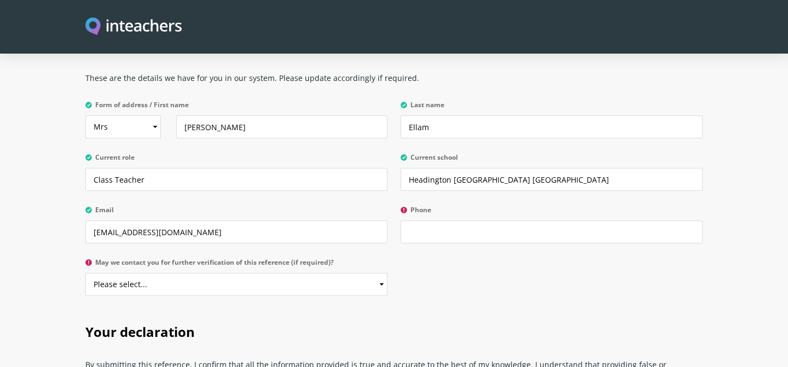
scroll to position [2556, 0]
click at [424, 220] on input "Phone" at bounding box center [552, 231] width 302 height 23
type input "0044 7784371586"
click at [278, 273] on select "Please select... Yes No" at bounding box center [236, 284] width 302 height 23
select select "Yes"
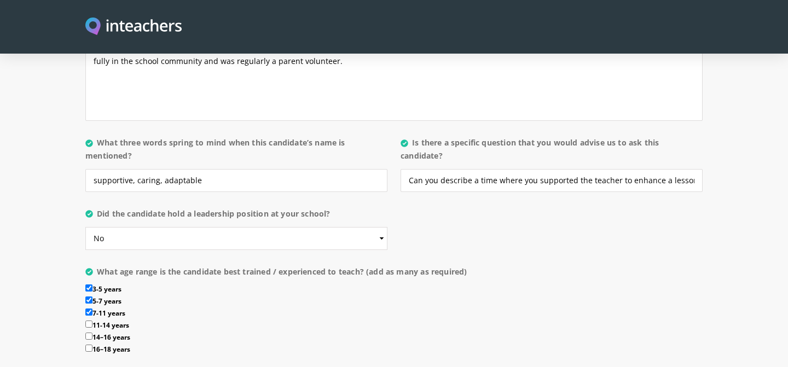
scroll to position [1107, 0]
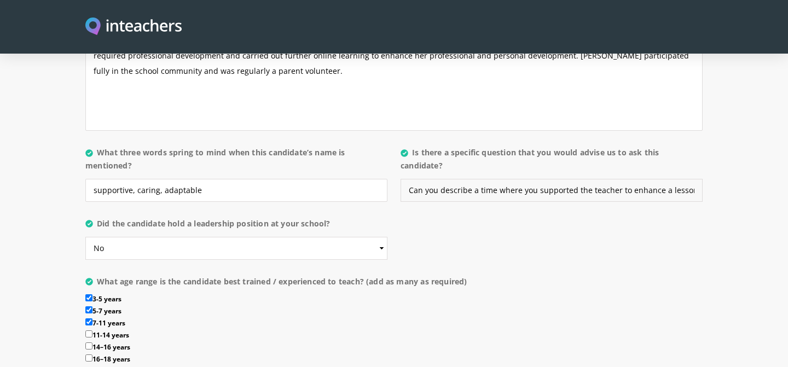
click at [484, 179] on input "Can you describe a time where you supported the teacher to enhance a lesson and…" at bounding box center [552, 190] width 302 height 23
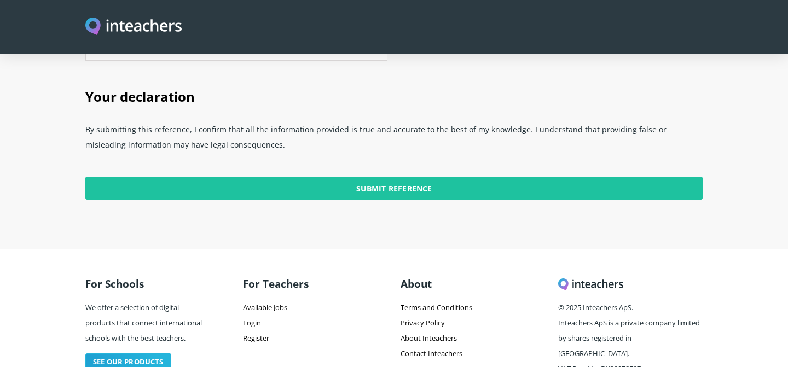
scroll to position [2805, 0]
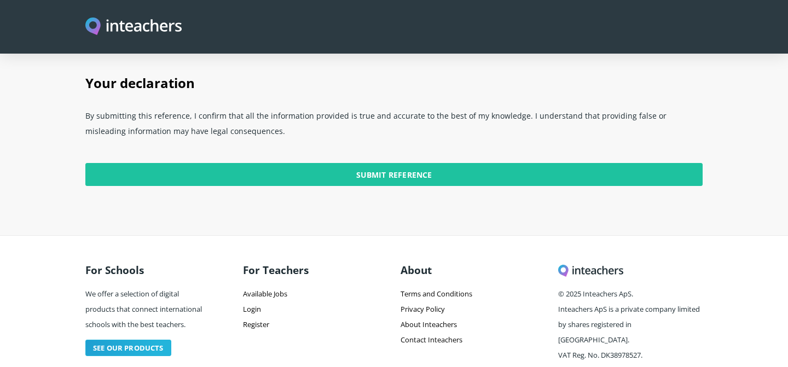
click at [355, 150] on p "Submit Reference" at bounding box center [394, 173] width 618 height 47
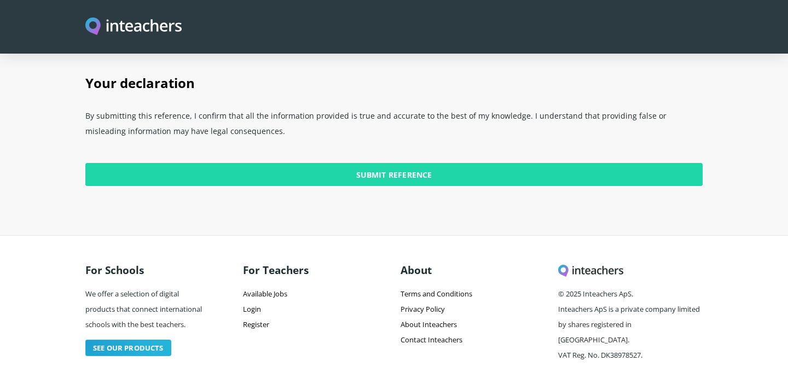
click at [350, 163] on input "Submit Reference" at bounding box center [394, 174] width 618 height 23
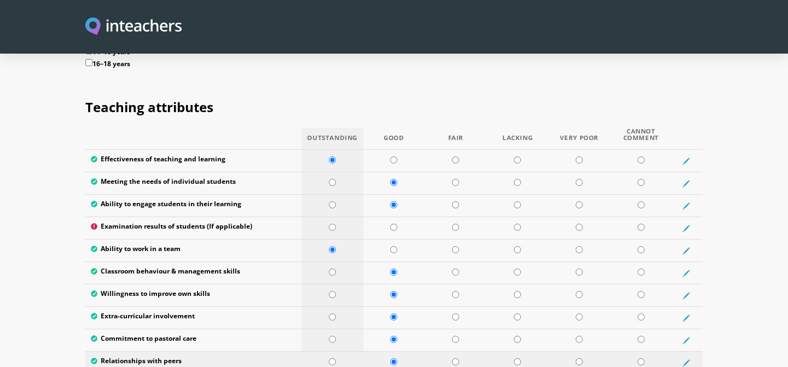
scroll to position [1401, 0]
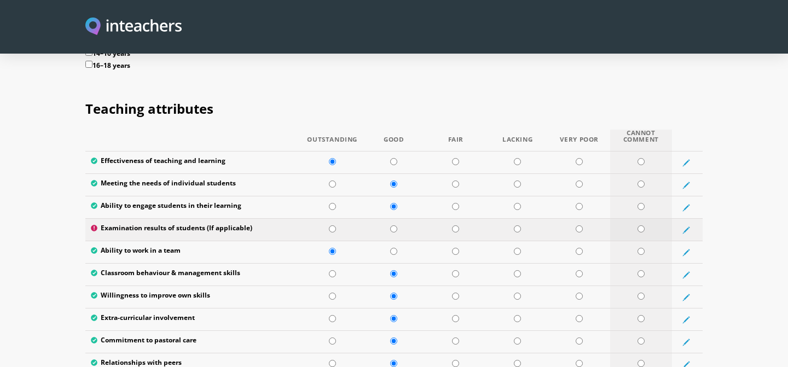
click at [642, 219] on td at bounding box center [641, 230] width 62 height 22
radio input "true"
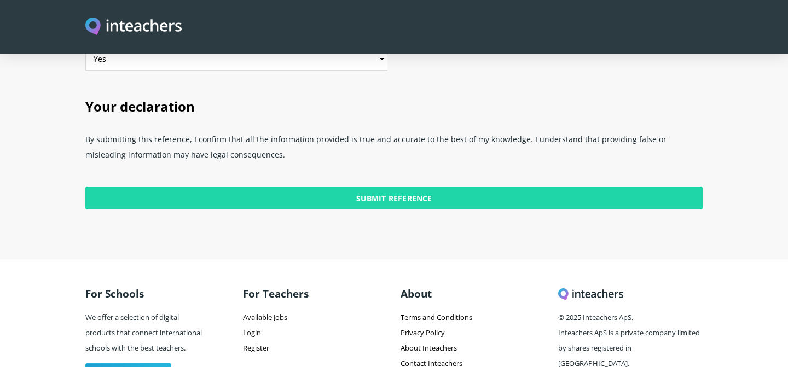
scroll to position [2799, 0]
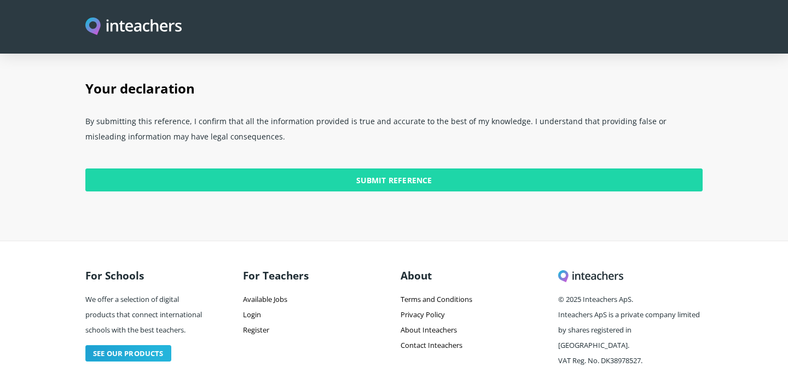
click at [391, 169] on input "Submit Reference" at bounding box center [394, 180] width 618 height 23
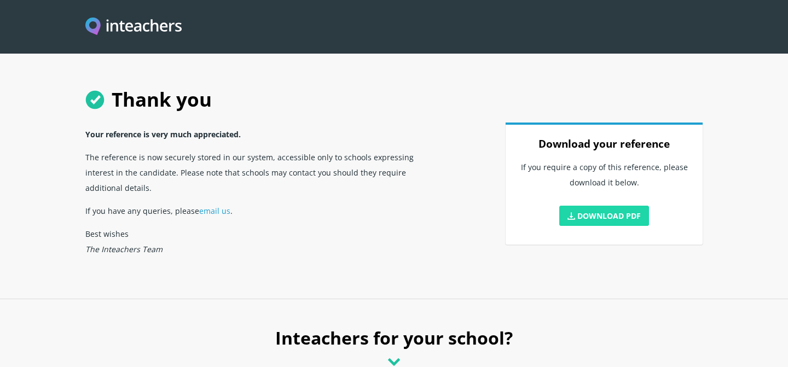
click at [604, 218] on link "Download PDF" at bounding box center [605, 216] width 90 height 20
